Goal: Navigation & Orientation: Go to known website

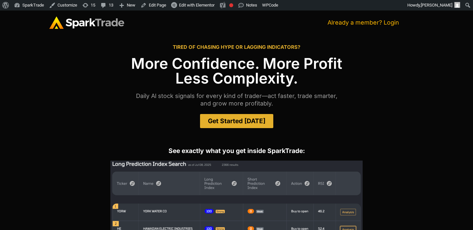
click at [389, 25] on link "Already a member? Login" at bounding box center [363, 22] width 72 height 7
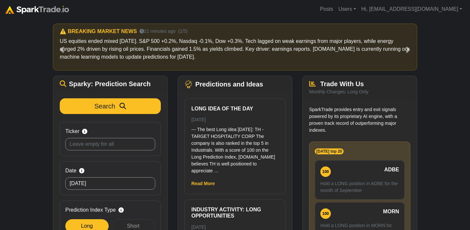
click at [348, 94] on small "Monthly Changes: Long Only" at bounding box center [338, 91] width 59 height 5
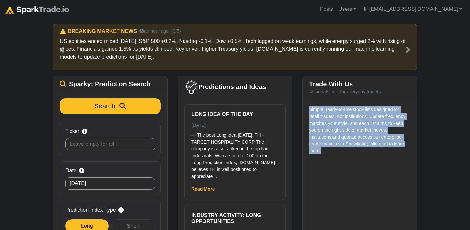
drag, startPoint x: 322, startPoint y: 150, endPoint x: 310, endPoint y: 112, distance: 40.1
click at [310, 112] on p "Simple, ready-to-use stock lists designed for retail traders, not institutions.…" at bounding box center [359, 130] width 101 height 48
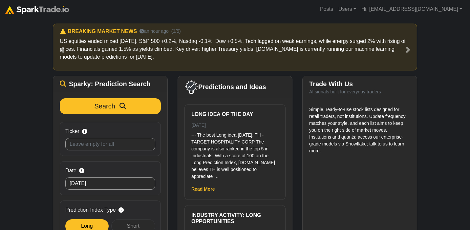
click at [329, 156] on div "Simple, ready-to-use stock lists designed for retail traders, not institutions.…" at bounding box center [360, 182] width 114 height 164
